Goal: Transaction & Acquisition: Purchase product/service

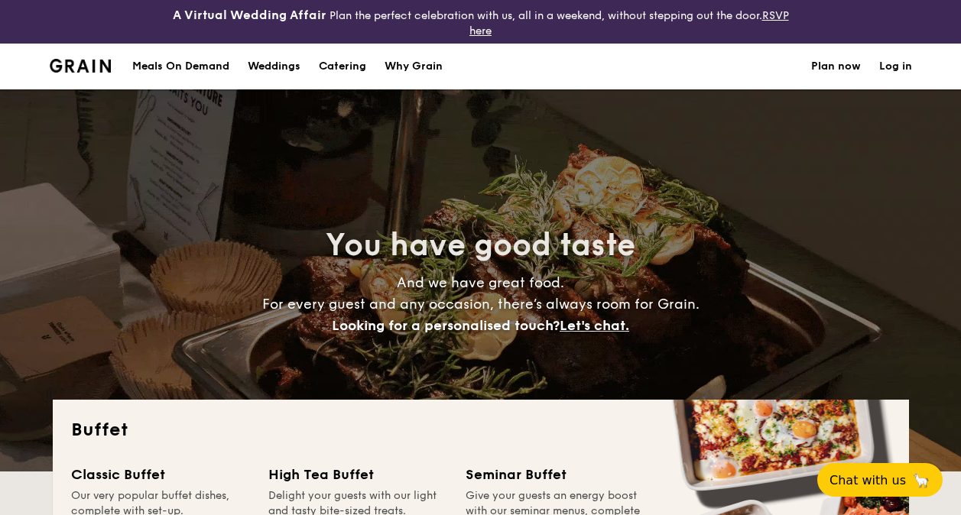
select select
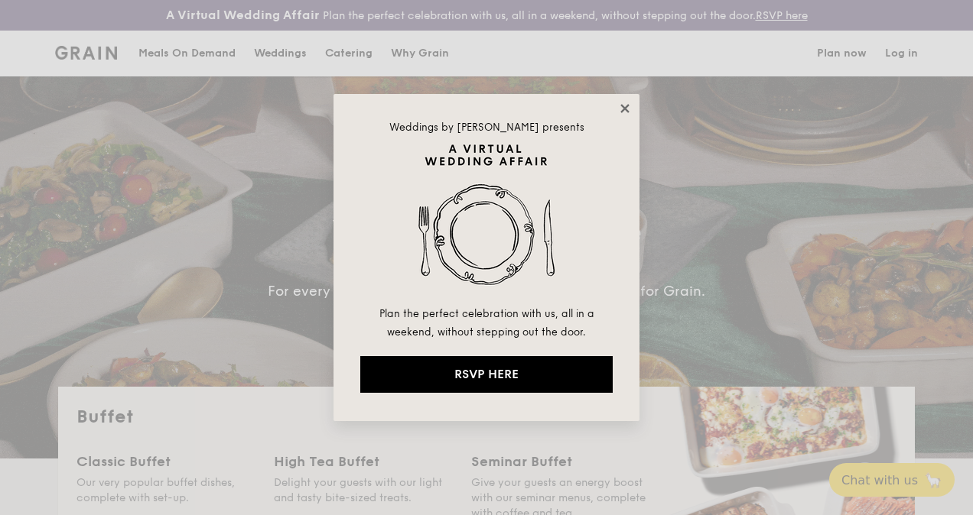
click at [625, 109] on icon at bounding box center [624, 108] width 8 height 8
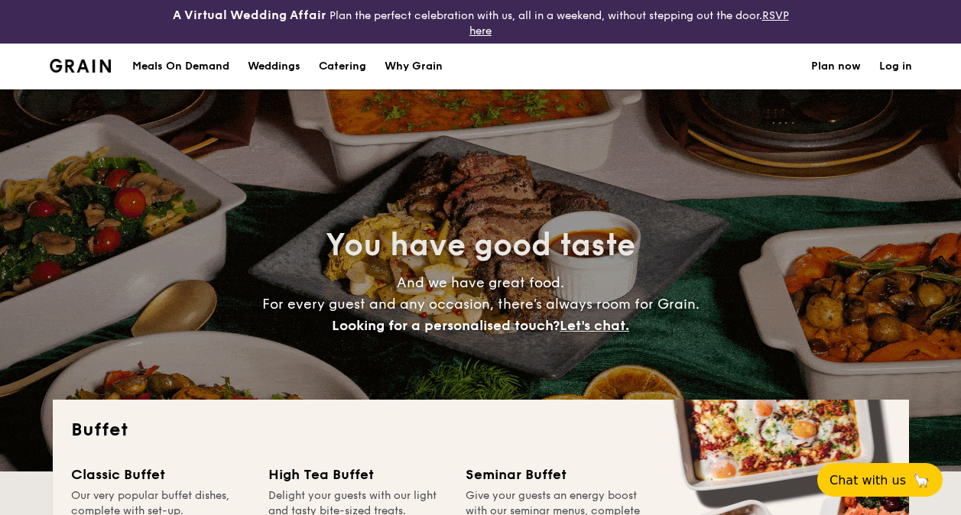
click at [340, 72] on h1 "Catering" at bounding box center [342, 67] width 47 height 46
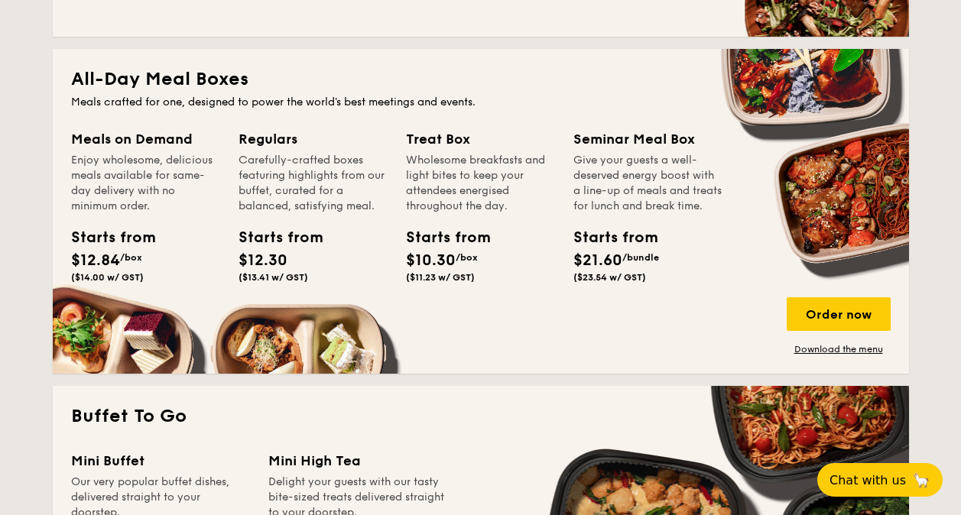
scroll to position [765, 0]
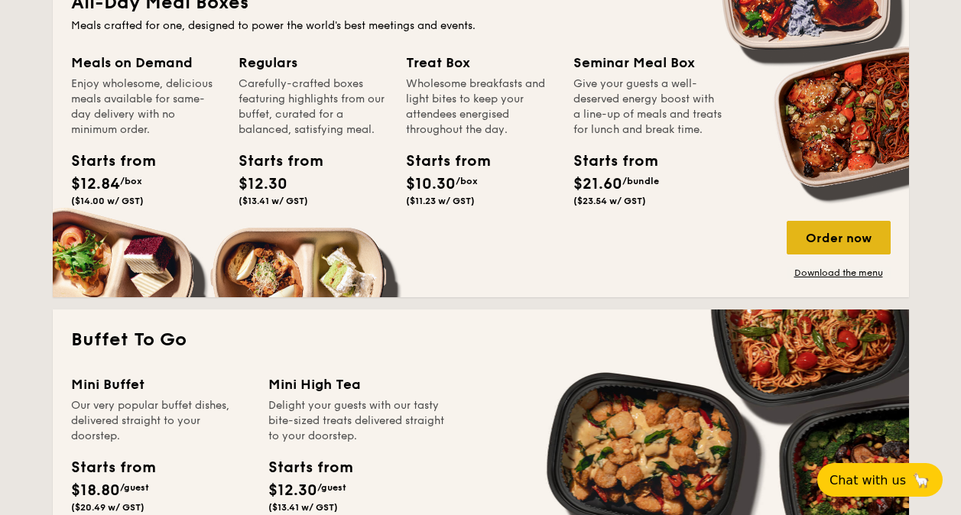
click at [851, 232] on div "Order now" at bounding box center [839, 238] width 104 height 34
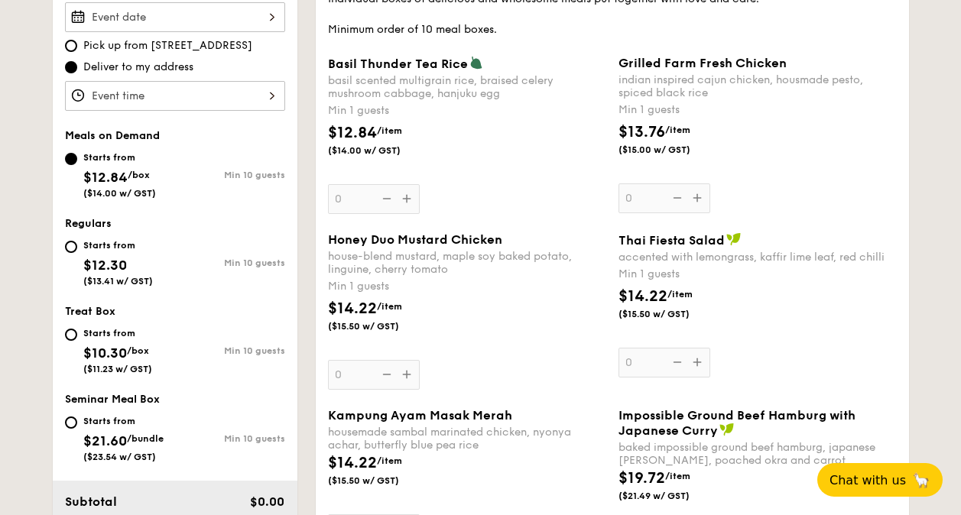
scroll to position [537, 0]
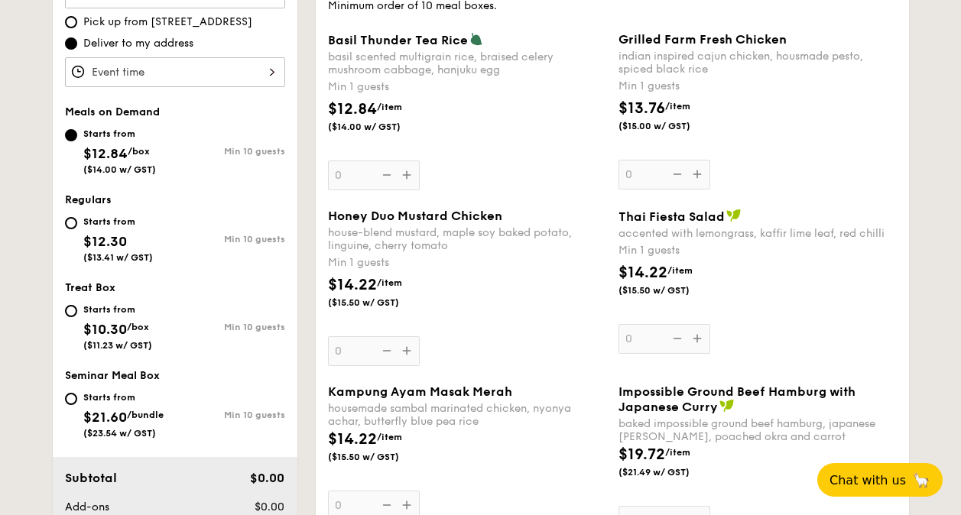
drag, startPoint x: 507, startPoint y: 391, endPoint x: 329, endPoint y: 392, distance: 178.2
click at [329, 392] on span "Kampung Ayam Masak Merah" at bounding box center [420, 392] width 184 height 15
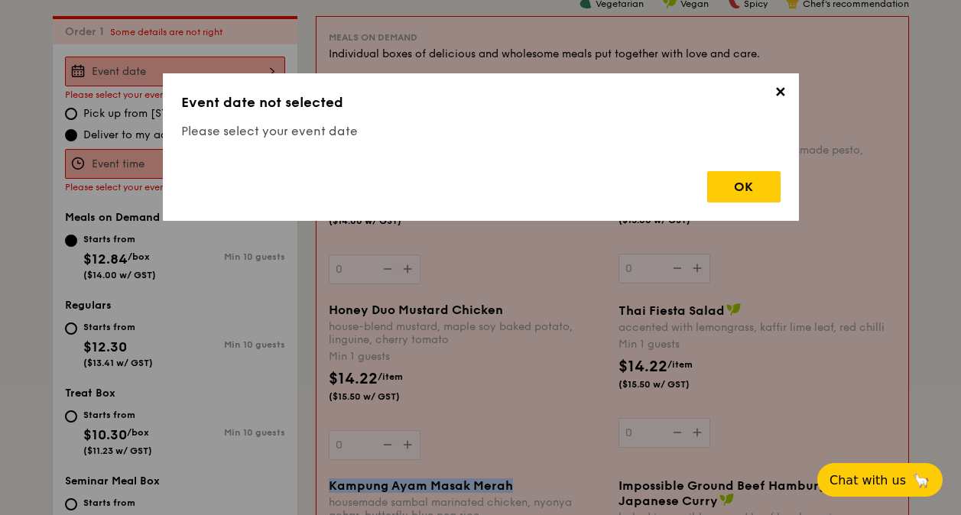
scroll to position [452, 0]
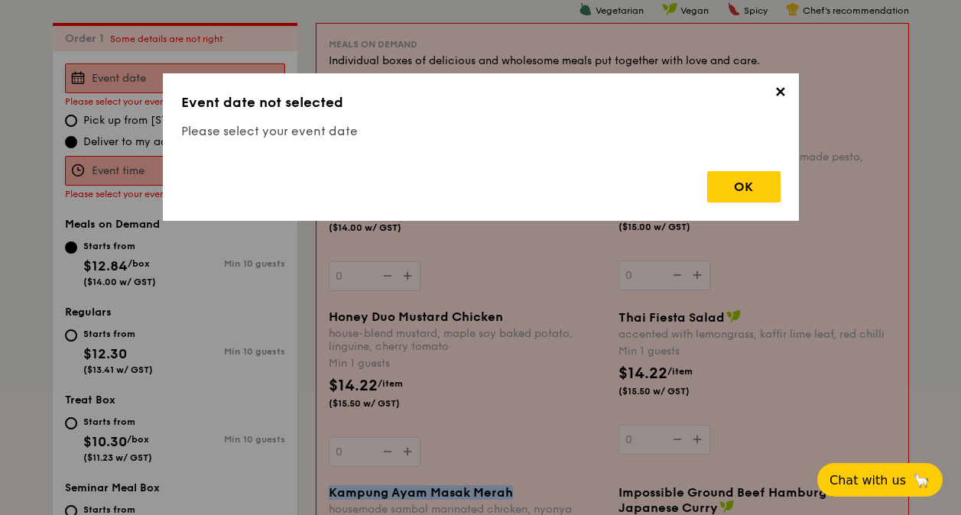
click at [786, 94] on span "✕" at bounding box center [780, 94] width 21 height 21
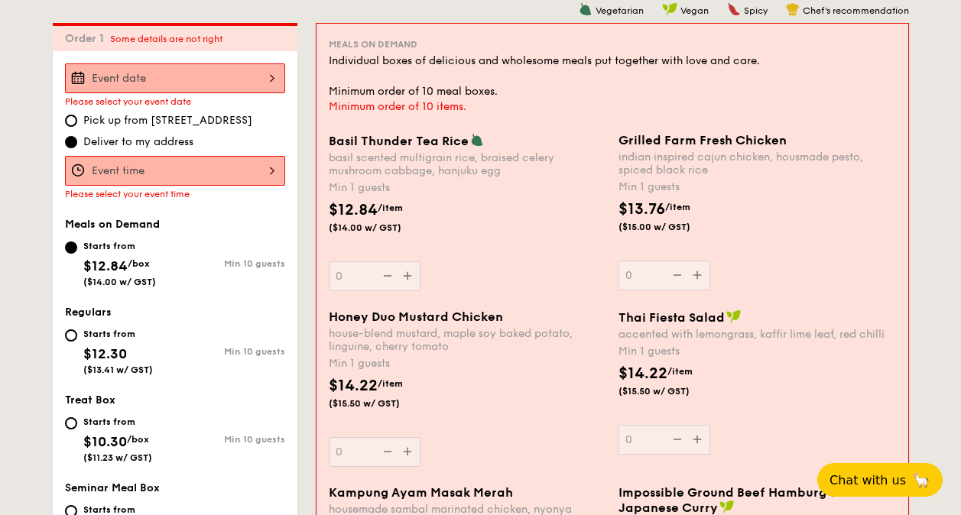
drag, startPoint x: 517, startPoint y: 492, endPoint x: 320, endPoint y: 503, distance: 197.6
click at [320, 503] on div "Meals on Demand Individual boxes of delicious and wholesome meals put together …" at bounding box center [613, 434] width 592 height 820
copy span "Kampung Ayam Masak Merah"
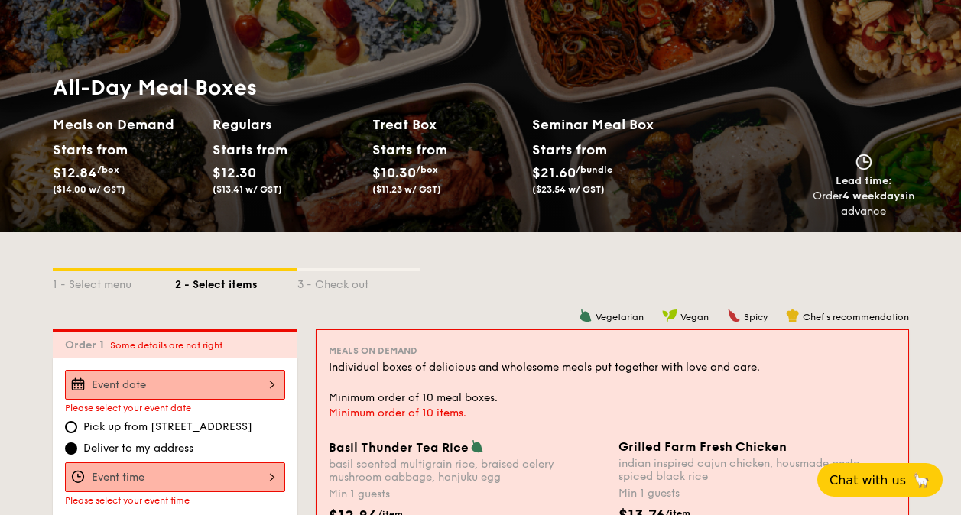
scroll to position [0, 0]
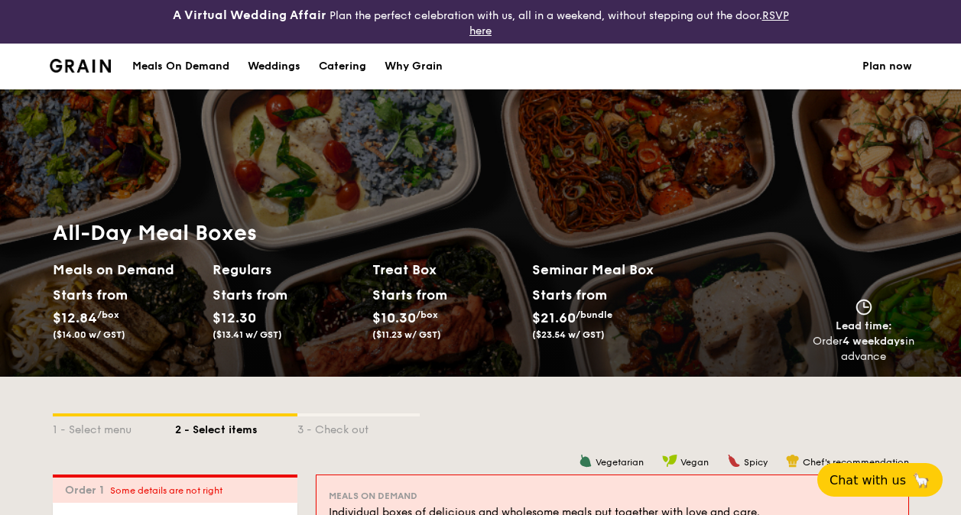
click at [362, 67] on div "Catering" at bounding box center [342, 67] width 47 height 46
select select
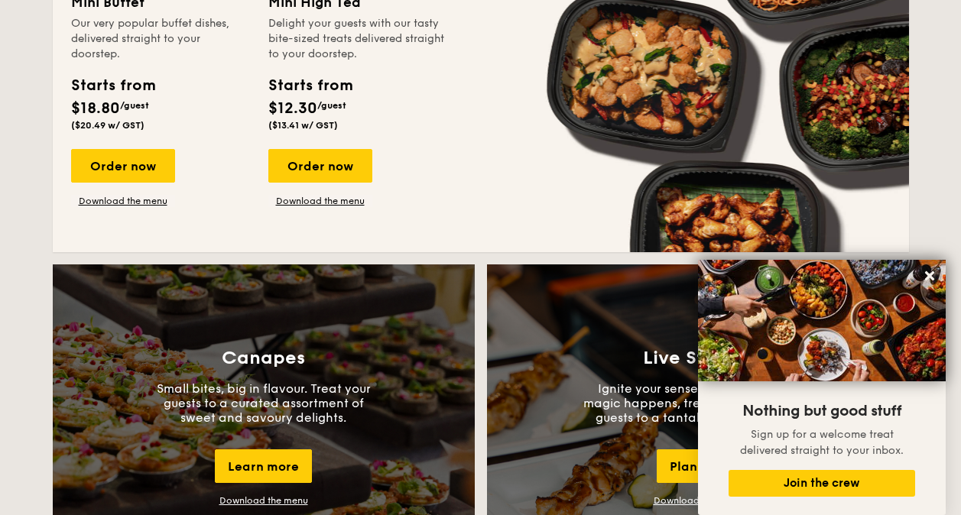
scroll to position [688, 0]
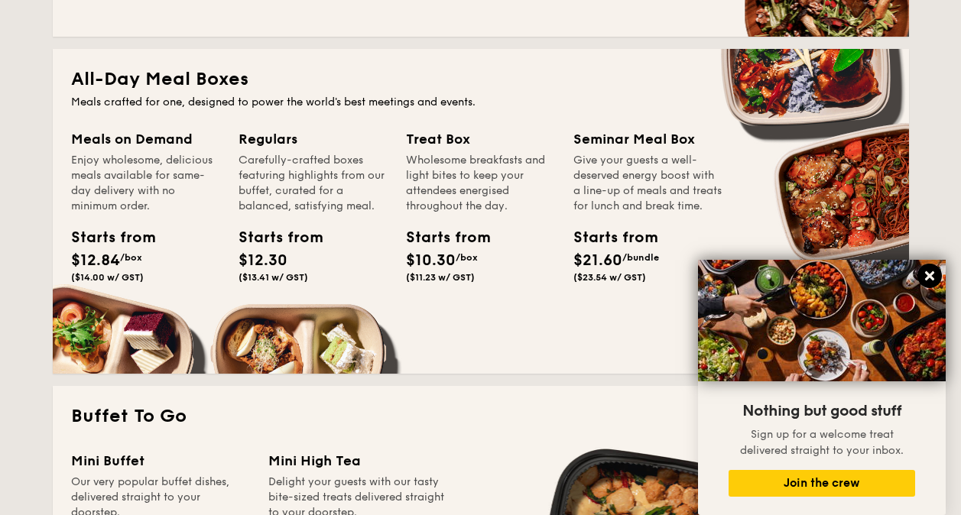
click at [932, 274] on icon at bounding box center [929, 275] width 9 height 9
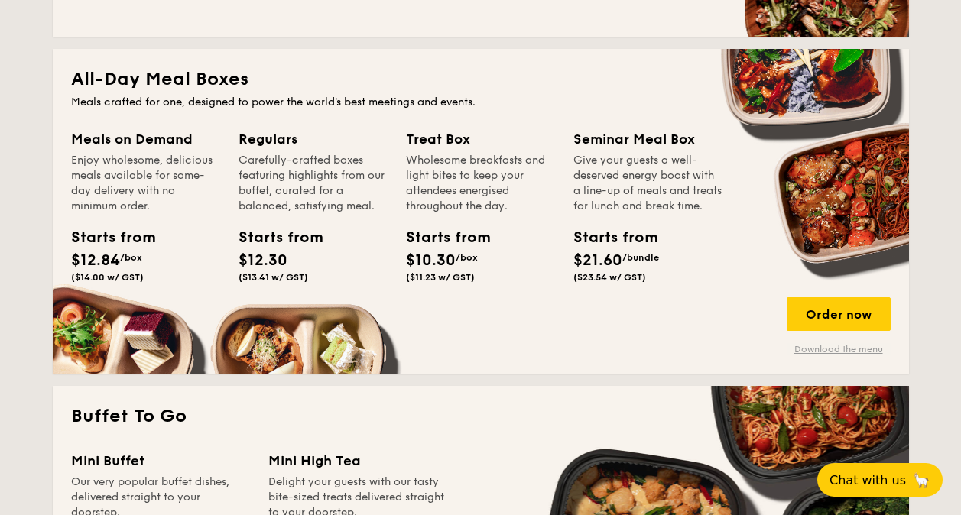
click at [844, 346] on link "Download the menu" at bounding box center [839, 349] width 104 height 12
click at [844, 349] on link "Download the menu" at bounding box center [839, 349] width 104 height 12
click at [851, 303] on div "Order now" at bounding box center [839, 314] width 104 height 34
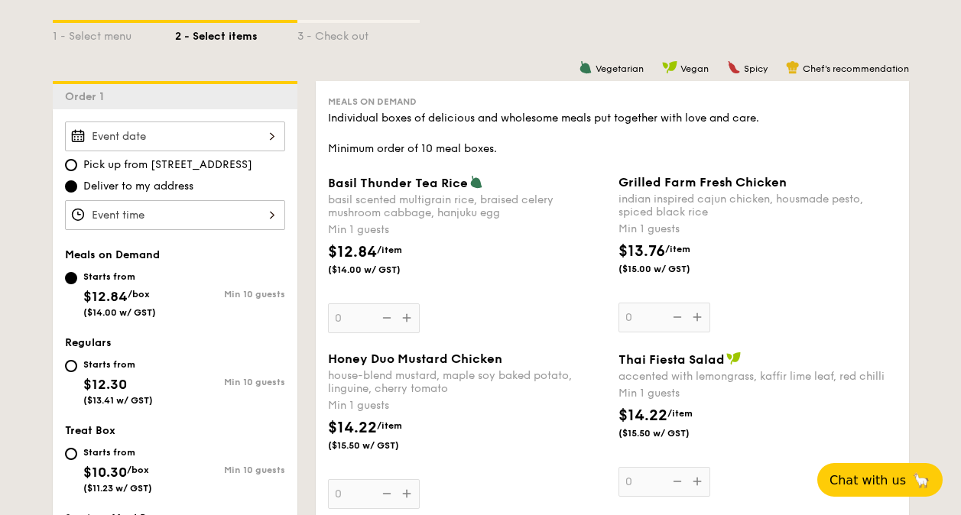
scroll to position [383, 0]
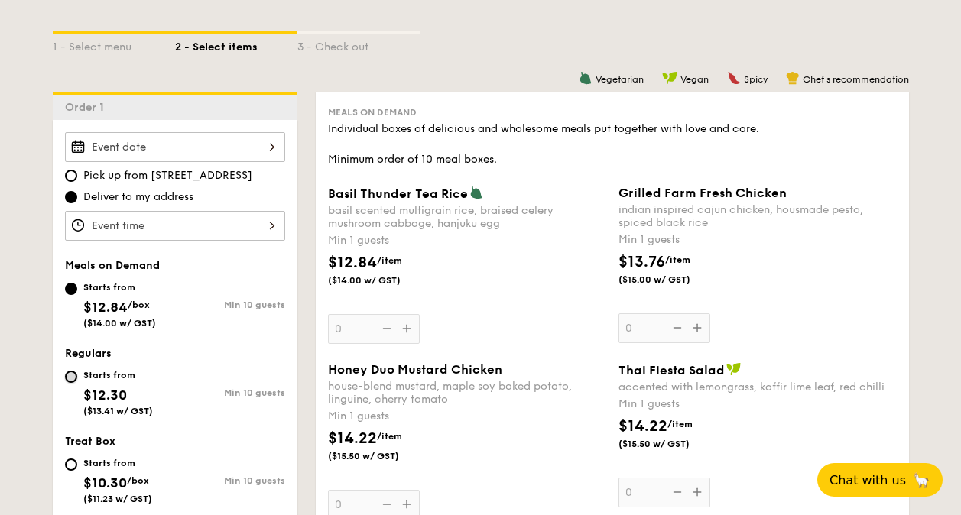
click at [69, 379] on input "Starts from $12.30 ($13.41 w/ GST) Min 10 guests" at bounding box center [71, 377] width 12 height 12
radio input "true"
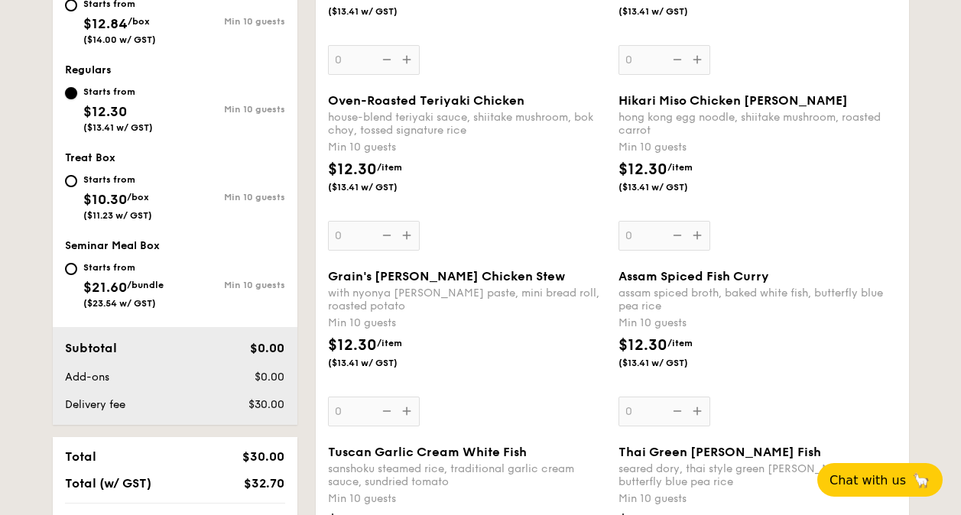
scroll to position [690, 0]
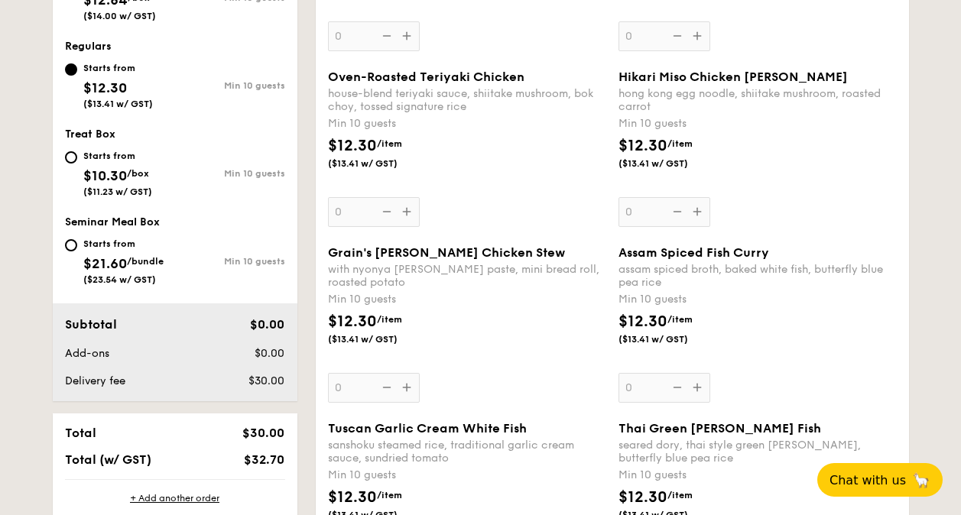
drag, startPoint x: 499, startPoint y: 253, endPoint x: 320, endPoint y: 255, distance: 178.2
copy span "Grain's [PERSON_NAME] Chicken Stew"
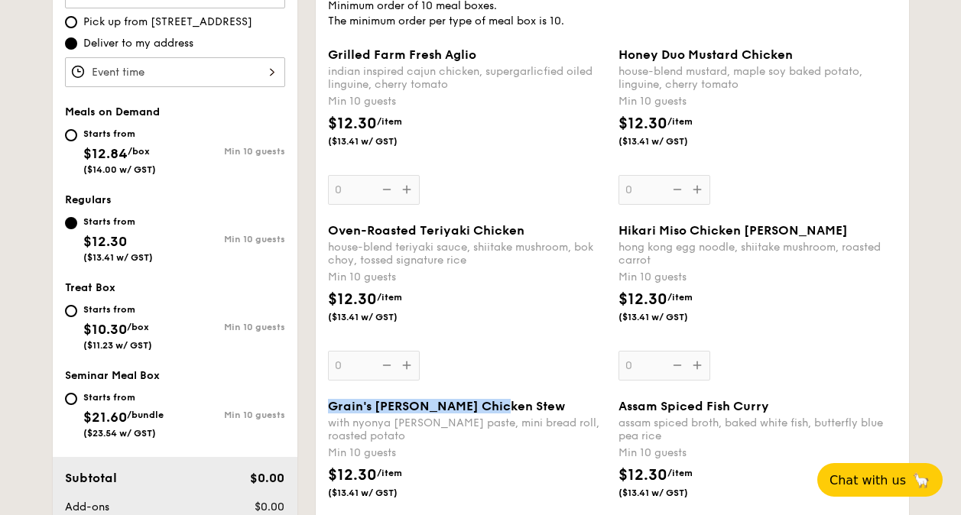
scroll to position [460, 0]
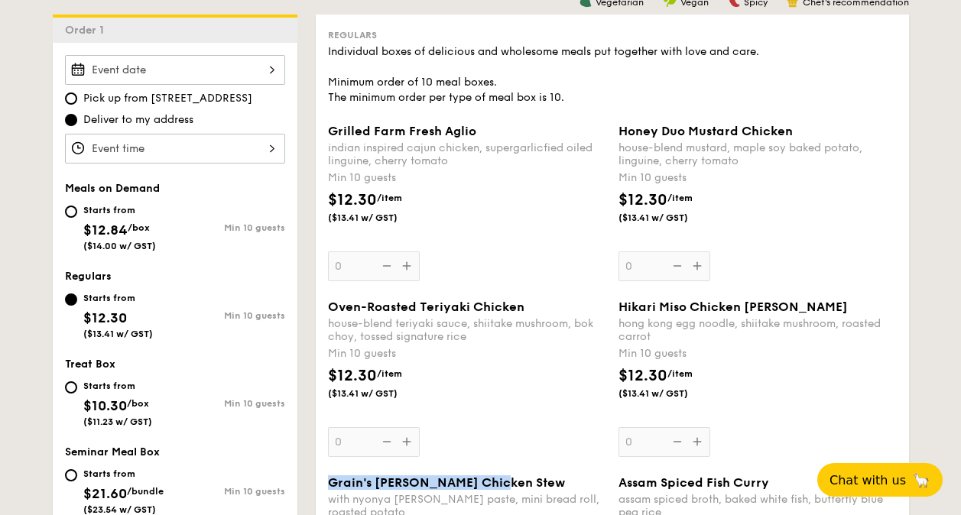
drag, startPoint x: 804, startPoint y: 307, endPoint x: 619, endPoint y: 307, distance: 184.3
click at [619, 306] on div "Hikari Miso Chicken [PERSON_NAME]" at bounding box center [758, 307] width 278 height 15
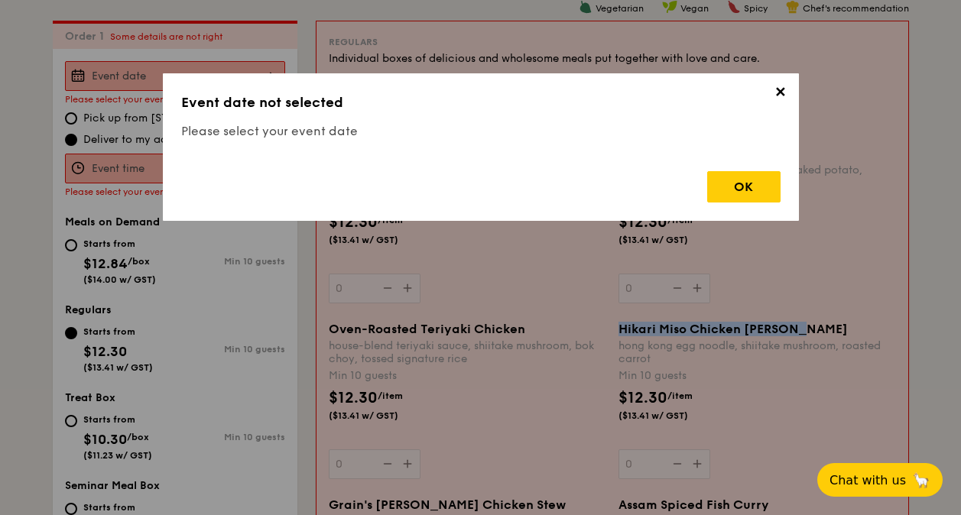
scroll to position [452, 0]
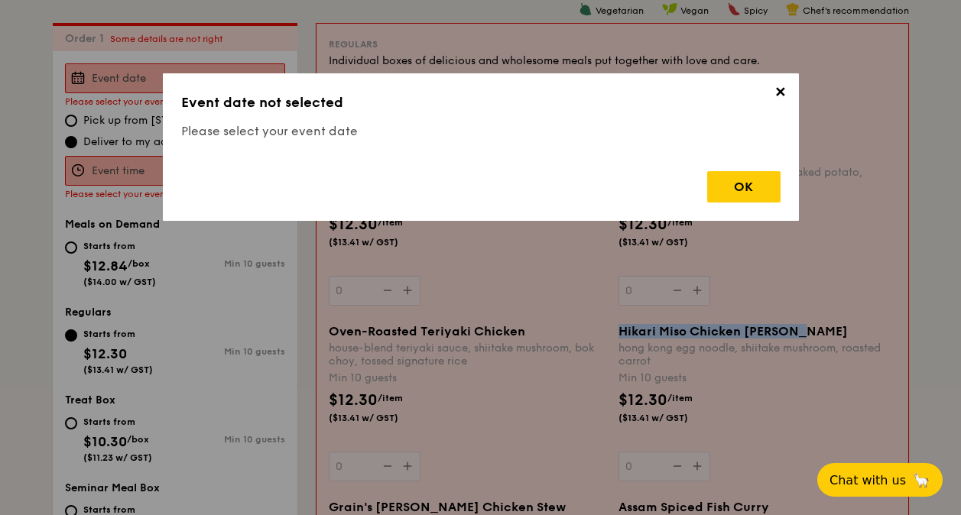
click at [777, 95] on span "✕" at bounding box center [780, 94] width 21 height 21
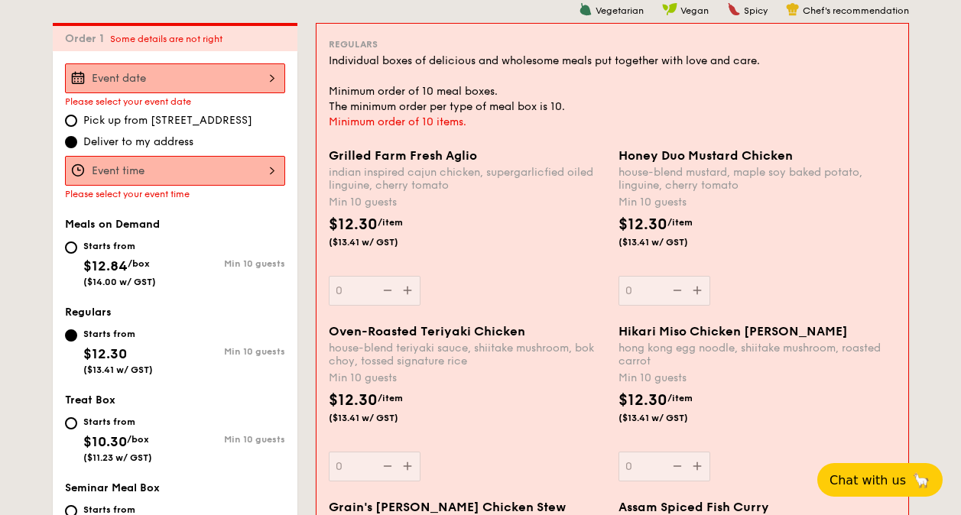
drag, startPoint x: 531, startPoint y: 332, endPoint x: 330, endPoint y: 329, distance: 201.9
click at [329, 329] on div "Oven-Roasted Teriyaki Chicken" at bounding box center [468, 331] width 278 height 15
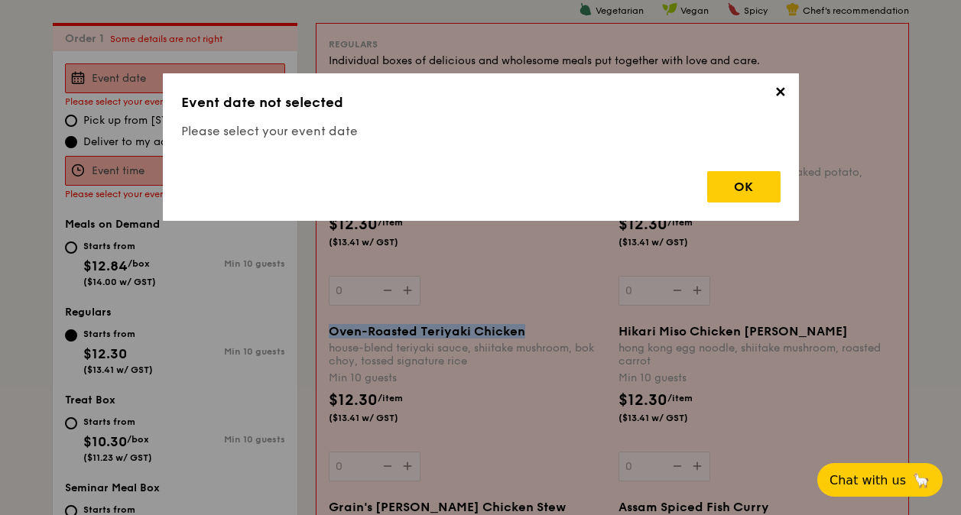
copy span "Oven-Roasted Teriyaki Chicken"
drag, startPoint x: 732, startPoint y: 191, endPoint x: 734, endPoint y: 183, distance: 7.8
click at [734, 183] on div "OK" at bounding box center [743, 186] width 73 height 31
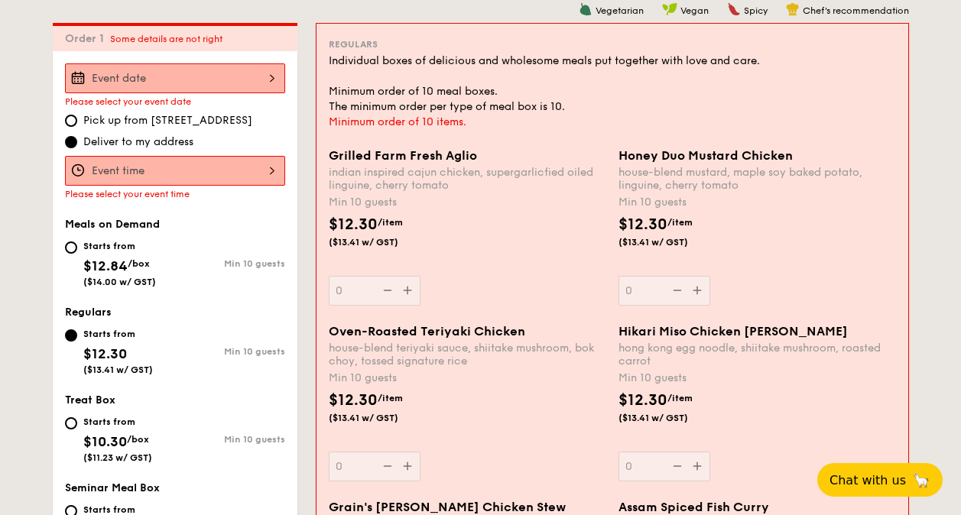
drag, startPoint x: 530, startPoint y: 333, endPoint x: 330, endPoint y: 328, distance: 199.6
click at [330, 328] on div "Oven-Roasted Teriyaki Chicken" at bounding box center [468, 331] width 278 height 15
copy span "Oven-Roasted Teriyaki Chicken"
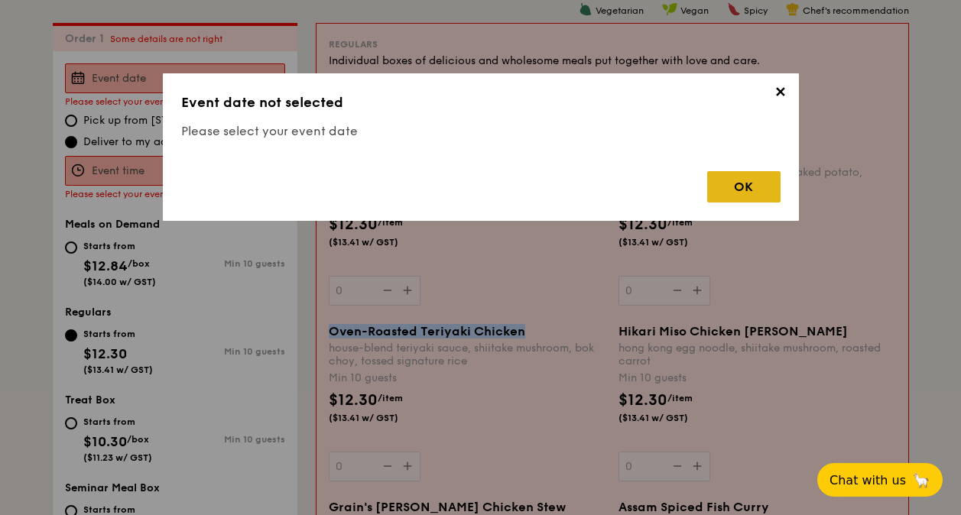
click at [755, 184] on div "OK" at bounding box center [743, 186] width 73 height 31
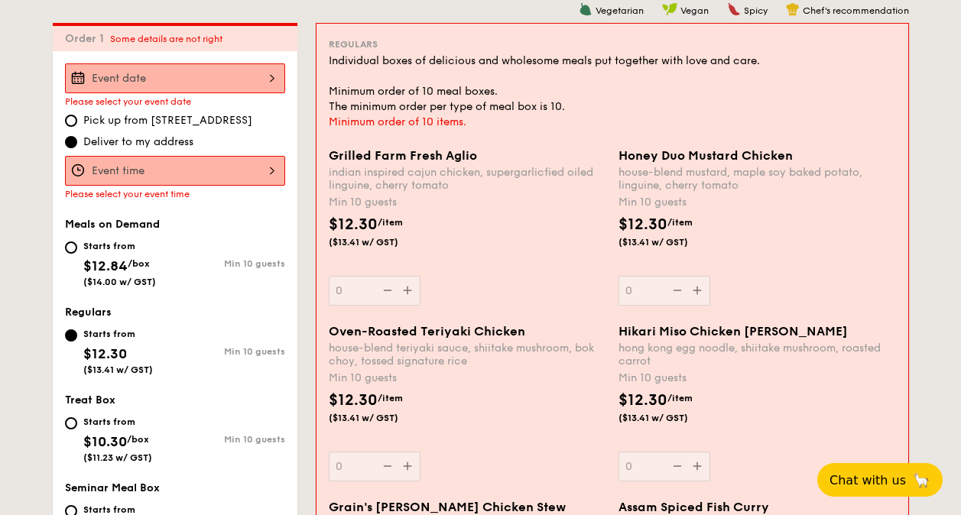
click at [549, 247] on div "$12.30 /item ($13.41 w/ GST)" at bounding box center [468, 240] width 290 height 54
click at [421, 276] on input "0" at bounding box center [375, 291] width 92 height 30
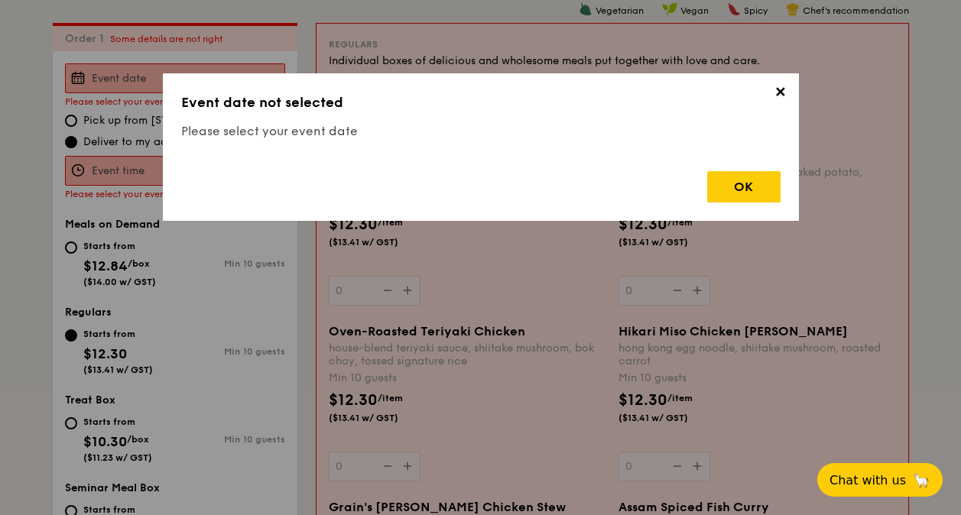
click at [784, 93] on span "✕" at bounding box center [780, 94] width 21 height 21
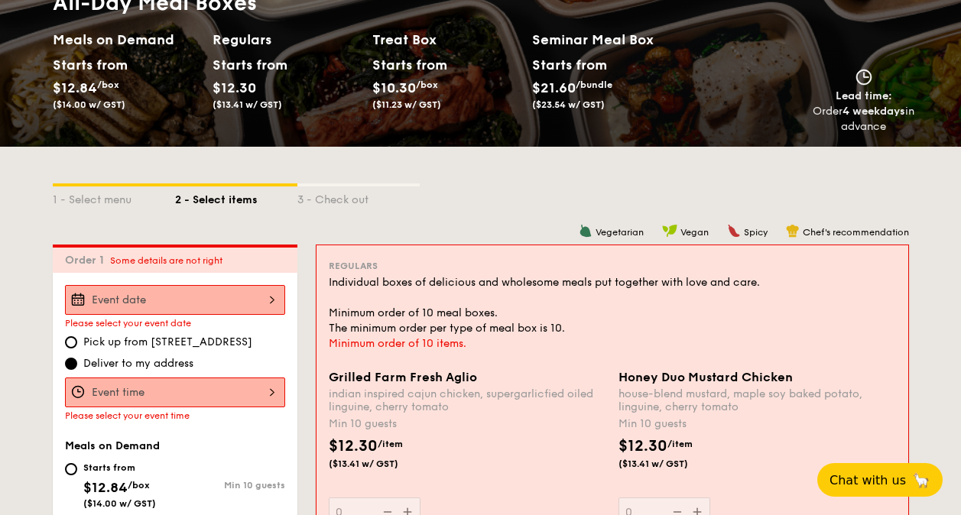
scroll to position [0, 0]
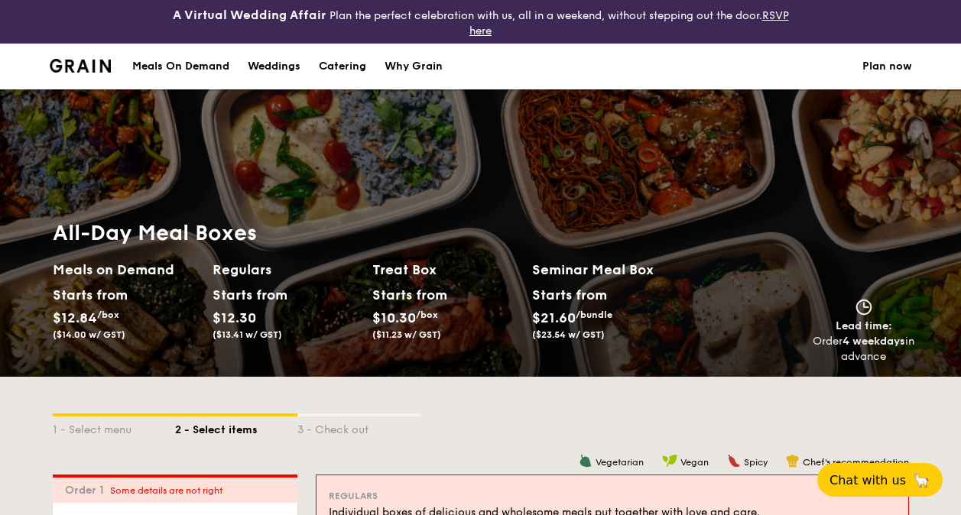
click at [359, 63] on div "Catering" at bounding box center [342, 67] width 47 height 46
select select
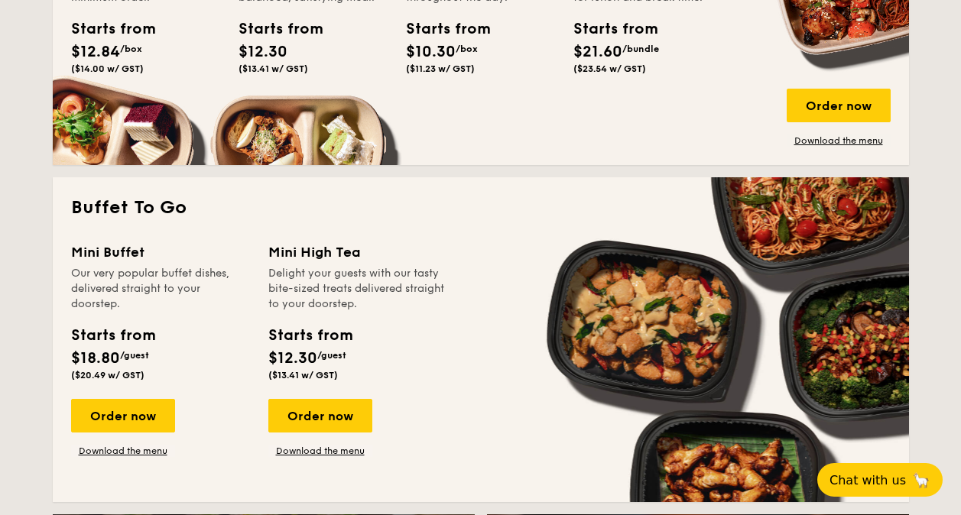
scroll to position [994, 0]
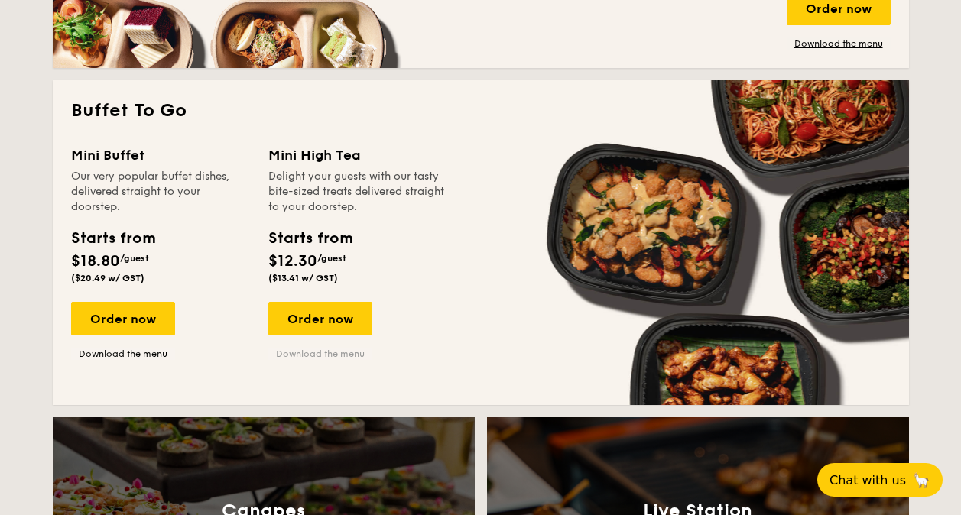
click at [332, 351] on link "Download the menu" at bounding box center [320, 354] width 104 height 12
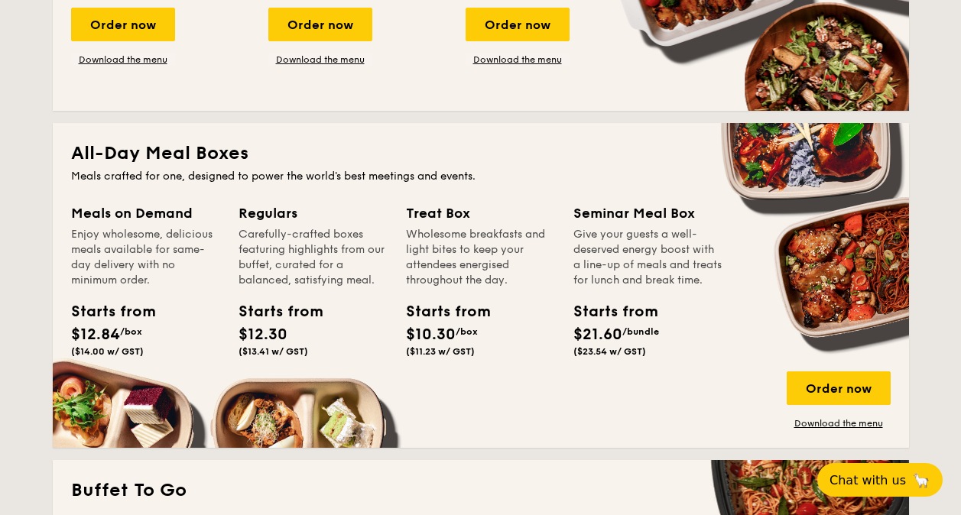
scroll to position [612, 0]
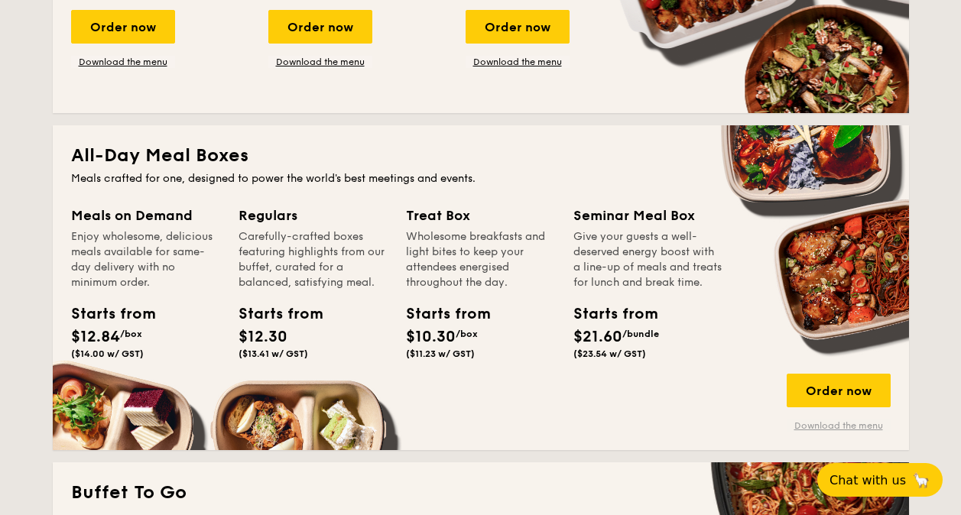
click at [830, 427] on link "Download the menu" at bounding box center [839, 426] width 104 height 12
click at [848, 395] on div "Order now" at bounding box center [839, 391] width 104 height 34
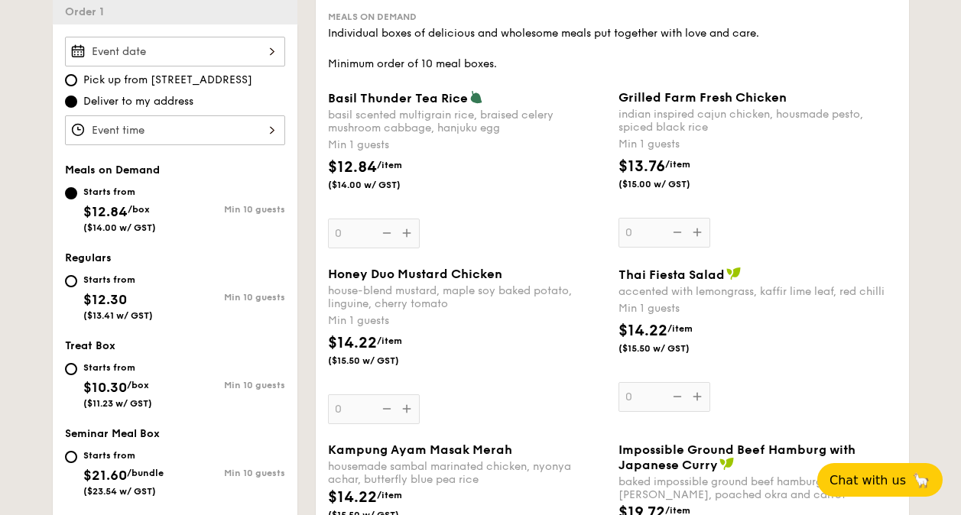
scroll to position [487, 0]
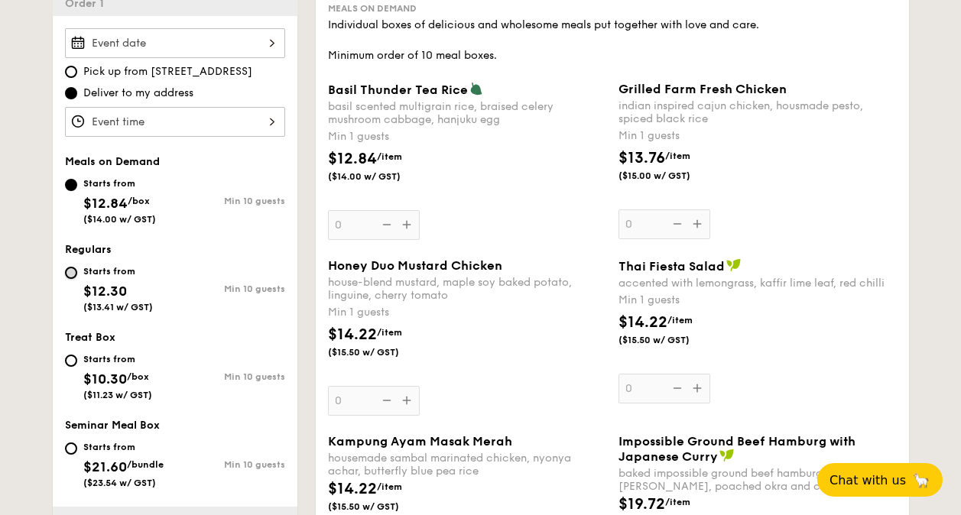
click at [75, 273] on input "Starts from $12.30 ($13.41 w/ GST) Min 10 guests" at bounding box center [71, 273] width 12 height 12
radio input "true"
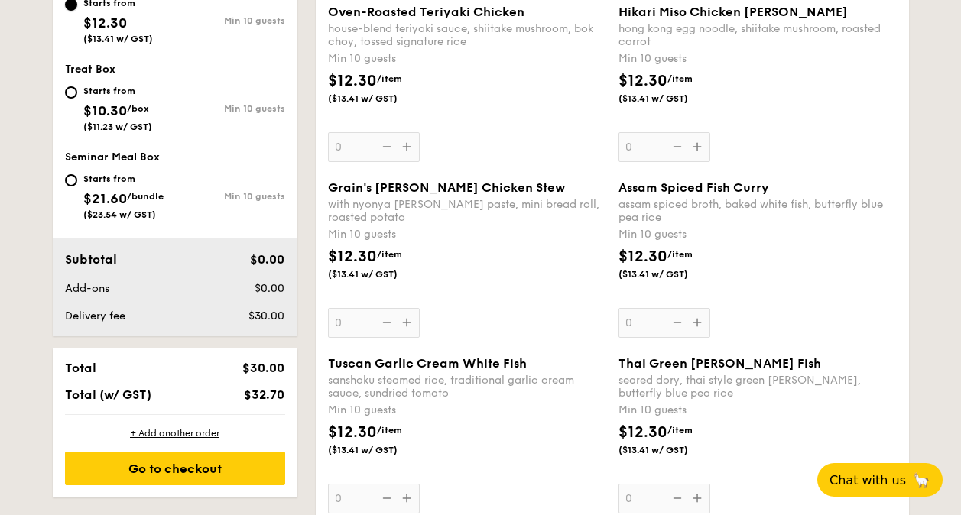
scroll to position [732, 0]
